Goal: Navigation & Orientation: Find specific page/section

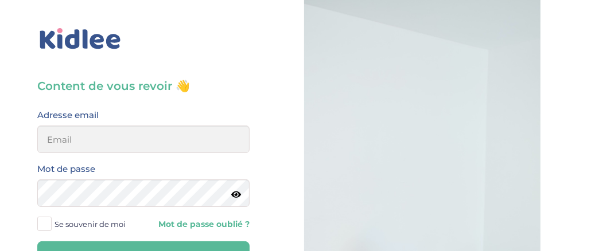
type input "badrgouja123456@gmail.com"
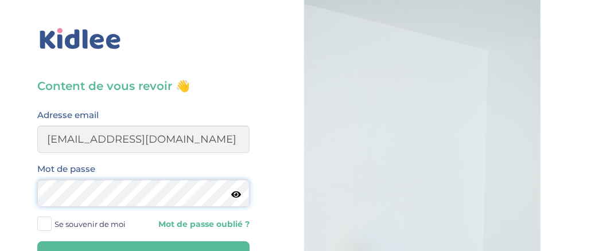
click at [37, 241] on button "Se connecter" at bounding box center [143, 255] width 212 height 28
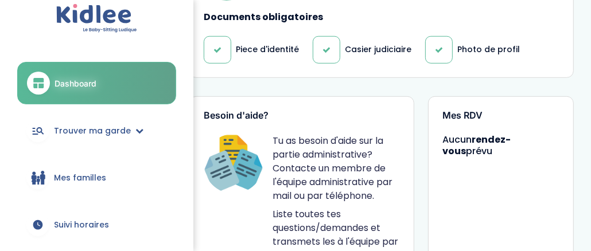
scroll to position [13, 0]
click at [79, 182] on span "Mes familles" at bounding box center [80, 179] width 52 height 12
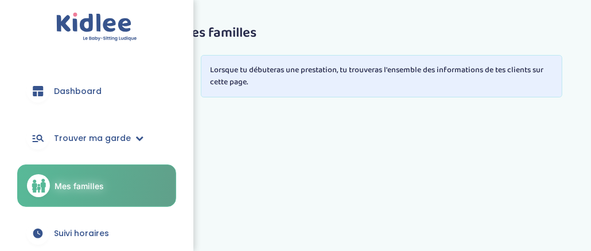
scroll to position [2, 0]
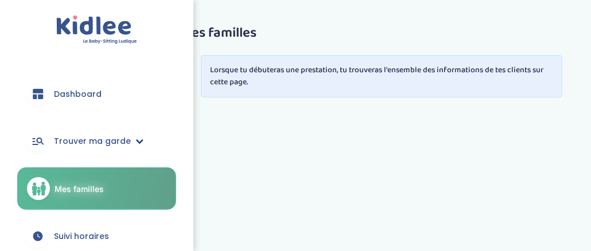
click at [114, 150] on link "Trouver ma garde" at bounding box center [96, 140] width 159 height 41
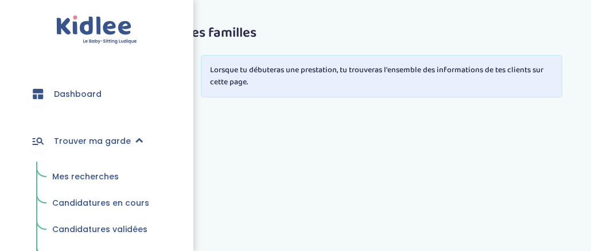
click at [96, 173] on span "Mes recherches" at bounding box center [85, 176] width 67 height 11
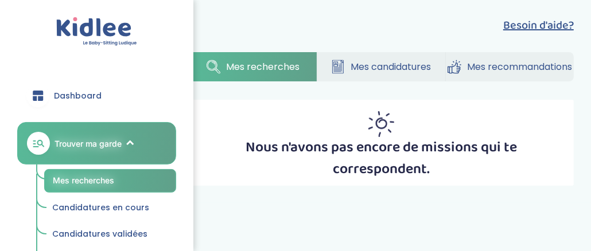
scroll to position [3, 0]
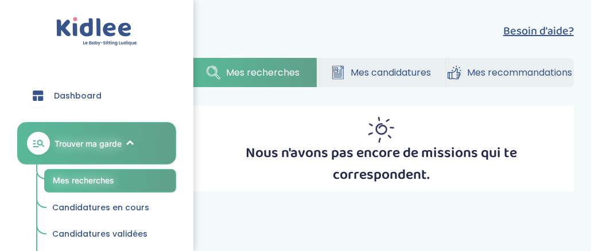
click at [366, 67] on span "Mes candidatures" at bounding box center [390, 72] width 80 height 14
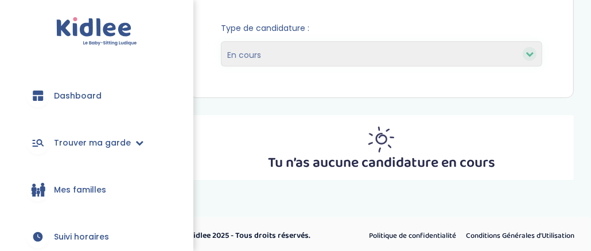
scroll to position [149, 0]
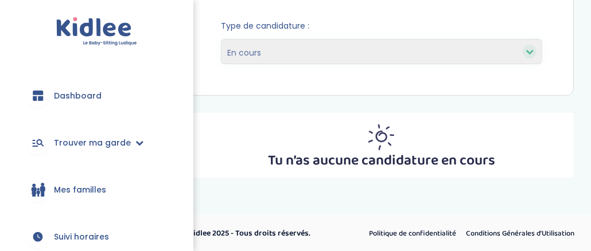
click at [116, 183] on link "Mes familles" at bounding box center [96, 189] width 159 height 41
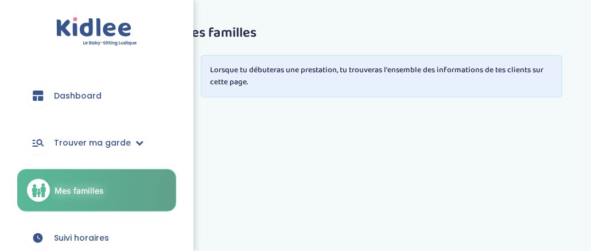
click at [89, 92] on span "Dashboard" at bounding box center [78, 96] width 48 height 12
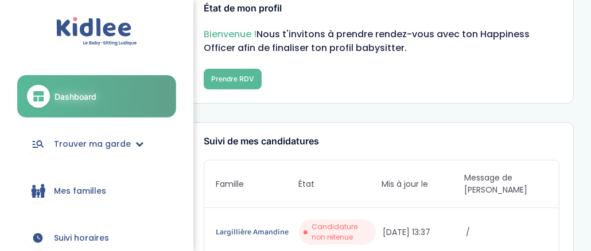
click at [115, 141] on span "Trouver ma garde" at bounding box center [92, 144] width 77 height 12
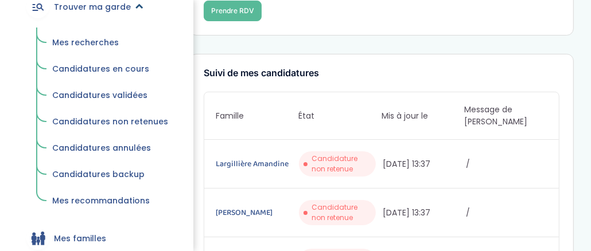
scroll to position [111, 0]
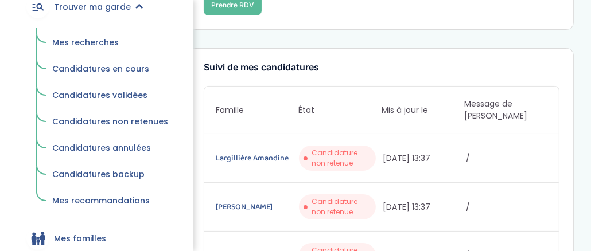
click at [327, 148] on span "Candidature non retenue" at bounding box center [341, 158] width 60 height 21
drag, startPoint x: 269, startPoint y: 159, endPoint x: 267, endPoint y: 152, distance: 7.3
click at [267, 152] on div "[PERSON_NAME] Candidature non retenue [DATE] 13:37 /" at bounding box center [381, 158] width 354 height 49
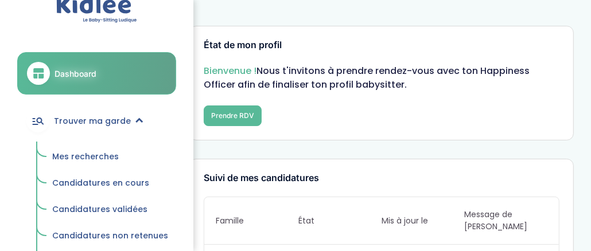
scroll to position [0, 0]
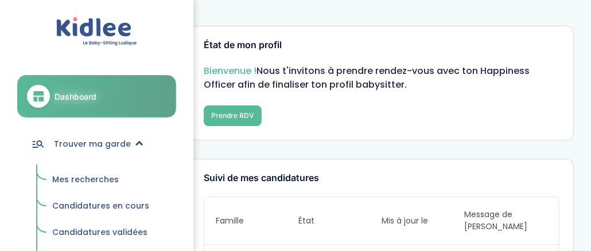
click at [42, 144] on icon at bounding box center [38, 144] width 14 height 14
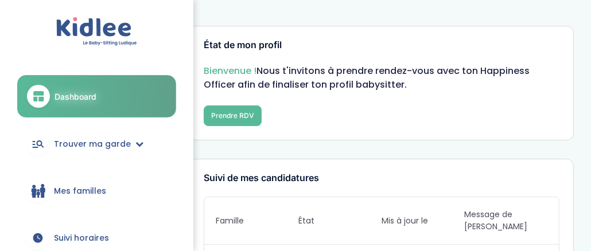
click at [84, 111] on link "Dashboard" at bounding box center [96, 96] width 159 height 42
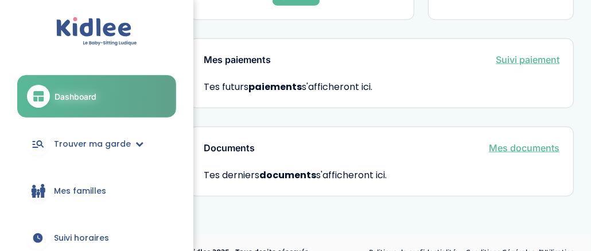
scroll to position [939, 0]
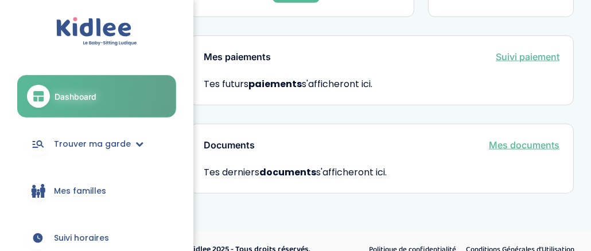
click at [447, 56] on div "Mes paiements Suivi paiement Tes futurs paiements s'afficheront ici." at bounding box center [381, 71] width 384 height 70
